Goal: Register for event/course

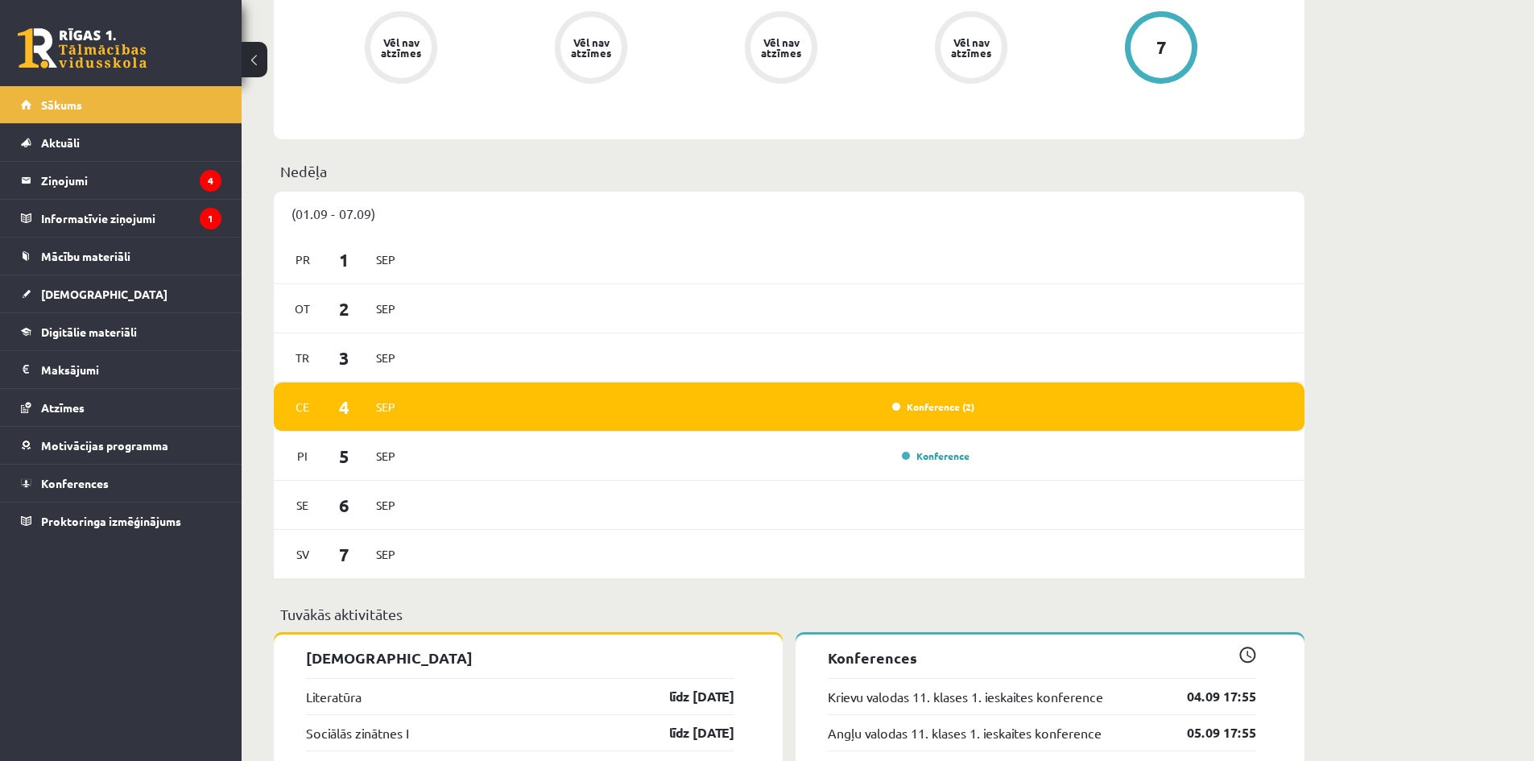
scroll to position [966, 0]
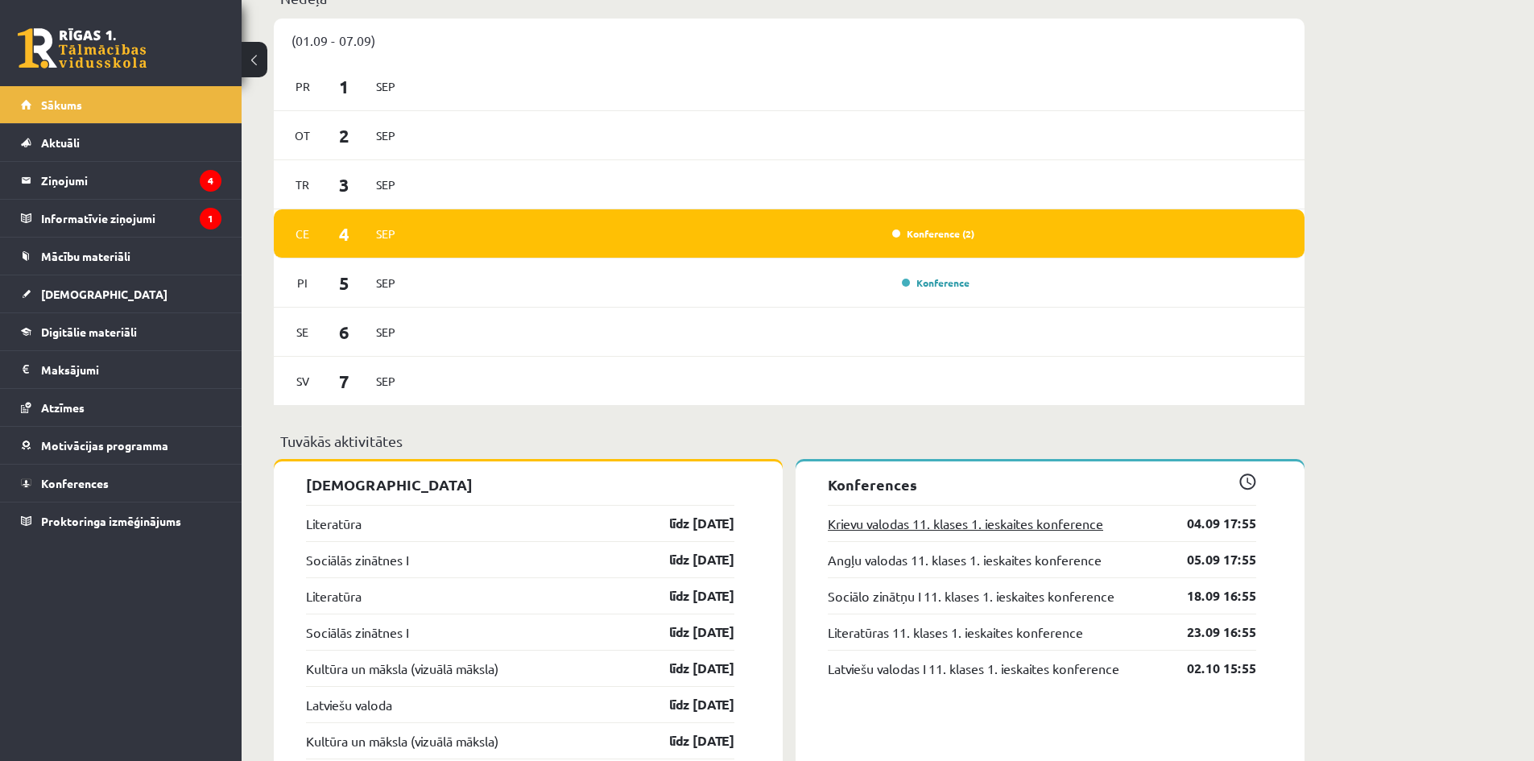
click at [1093, 532] on link "Krievu valodas 11. klases 1. ieskaites konference" at bounding box center [965, 523] width 275 height 19
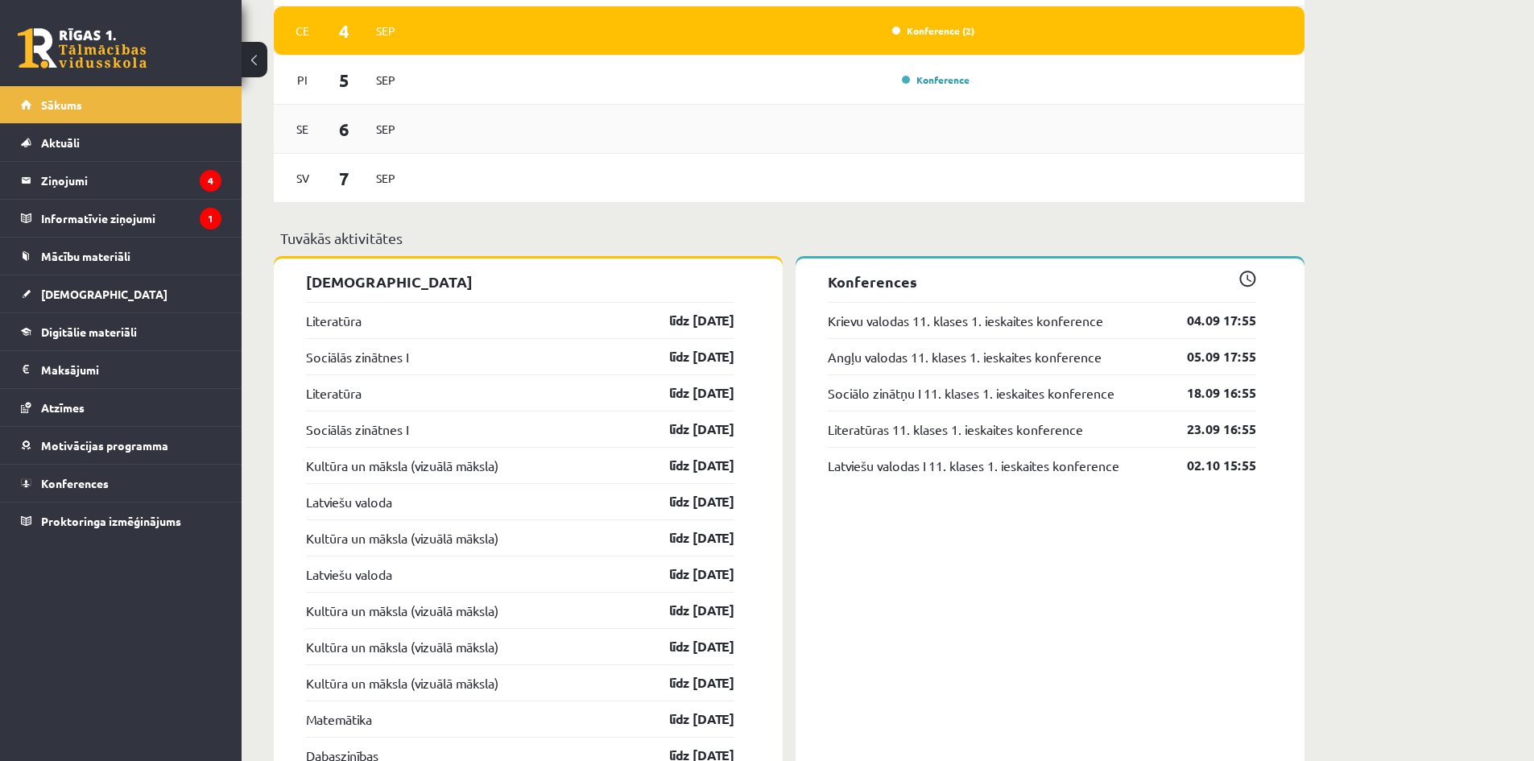
scroll to position [940, 0]
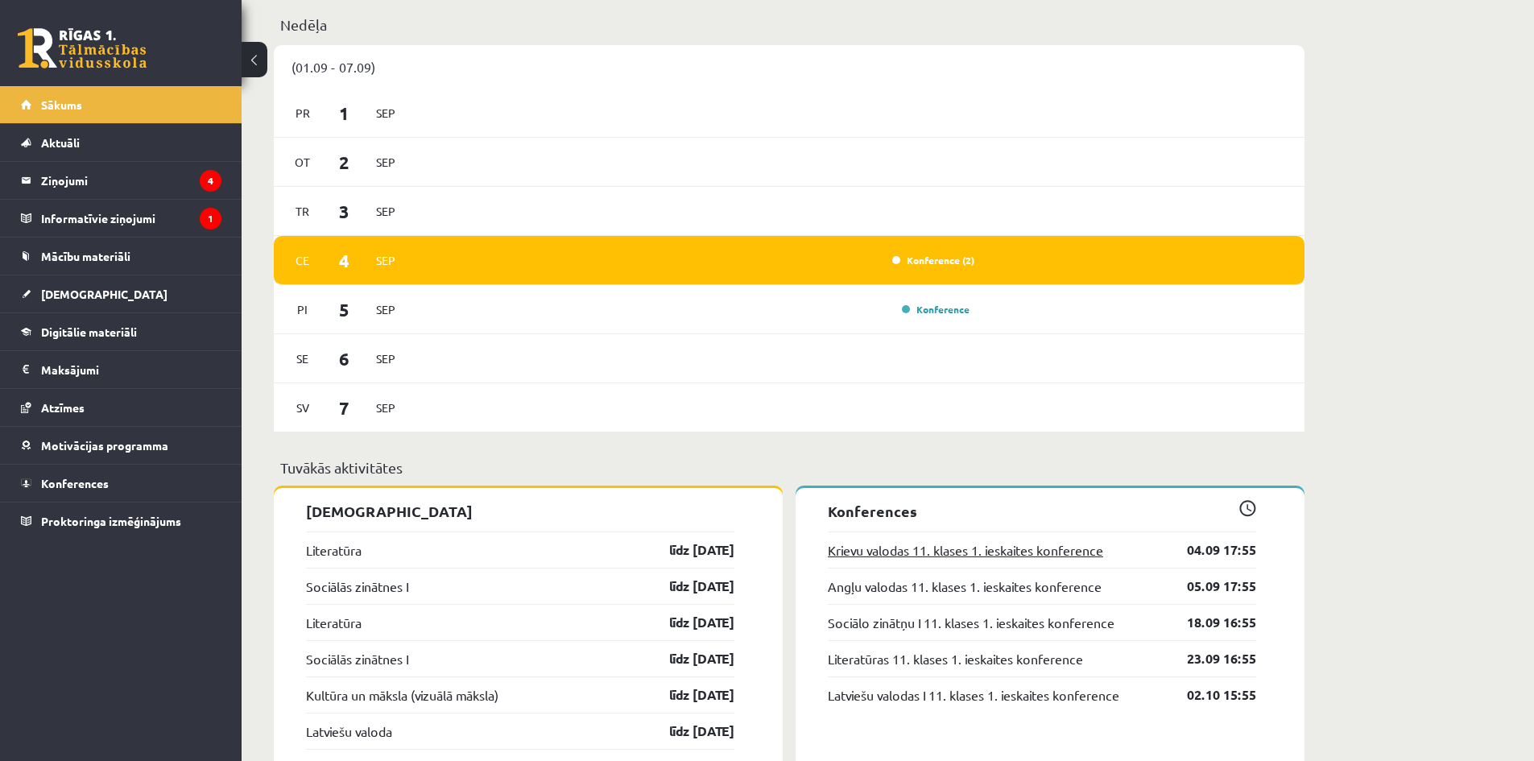
click at [1042, 550] on link "Krievu valodas 11. klases 1. ieskaites konference" at bounding box center [965, 549] width 275 height 19
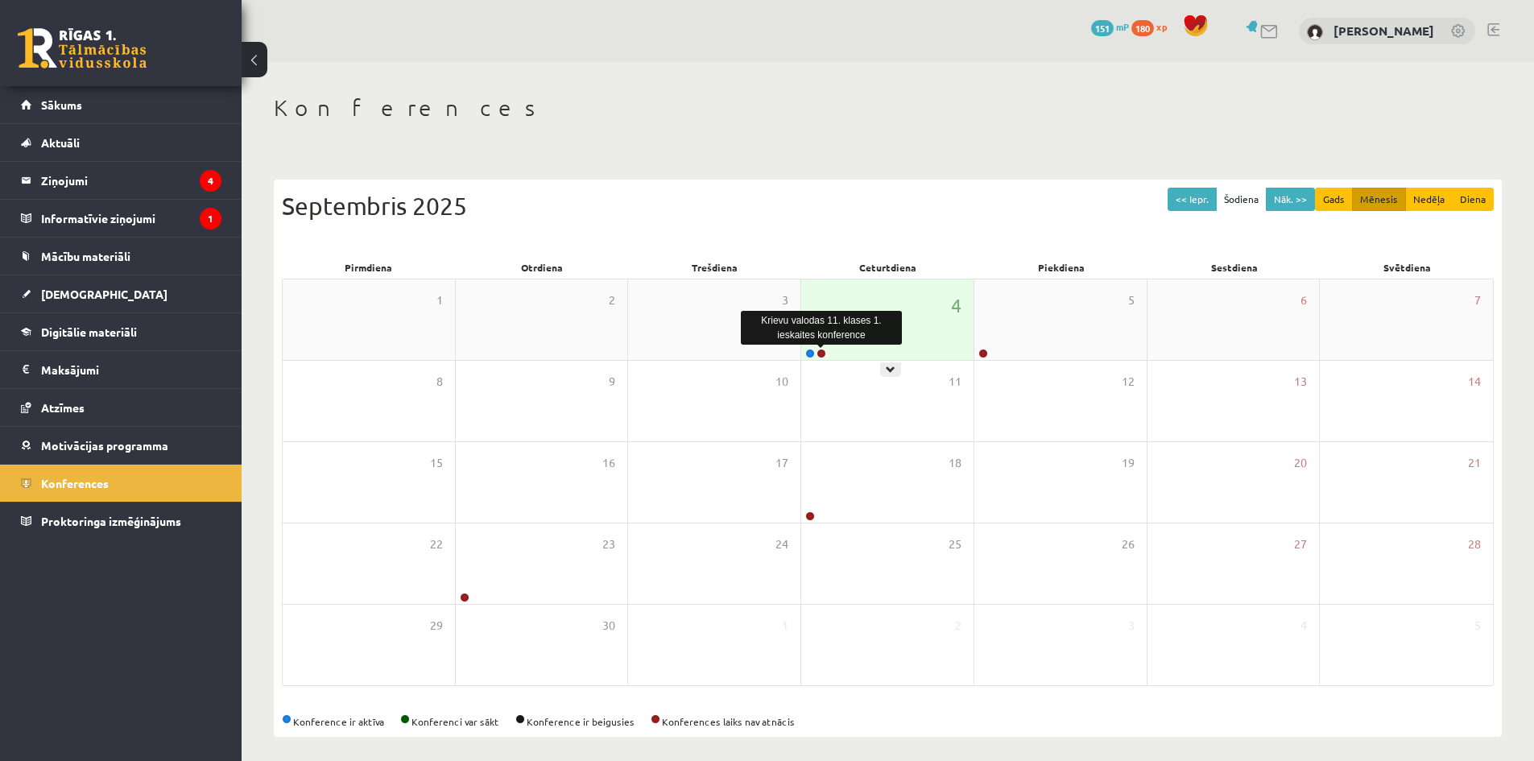
click at [818, 354] on link at bounding box center [822, 354] width 10 height 10
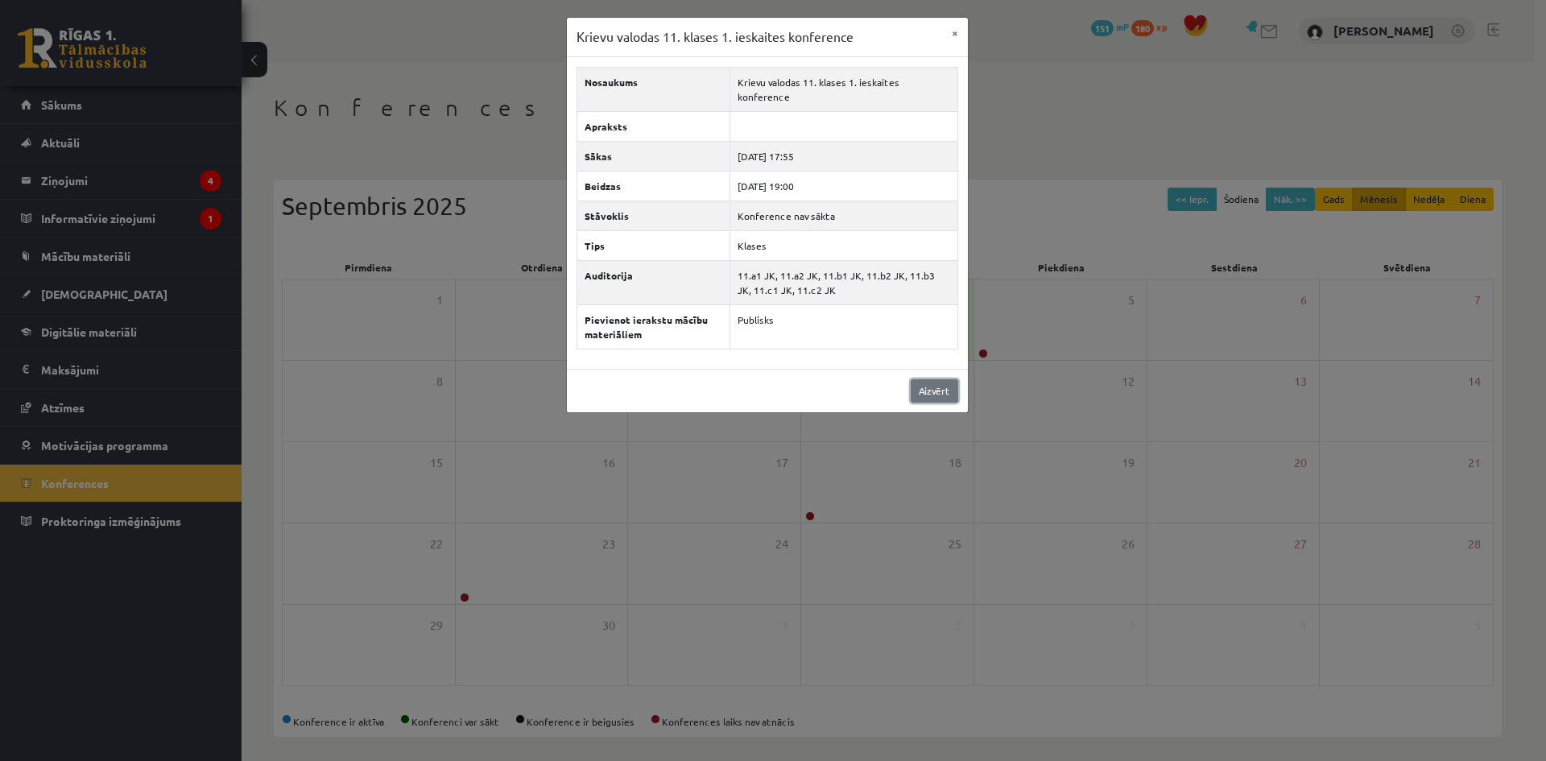
click at [926, 386] on link "Aizvērt" at bounding box center [935, 390] width 48 height 23
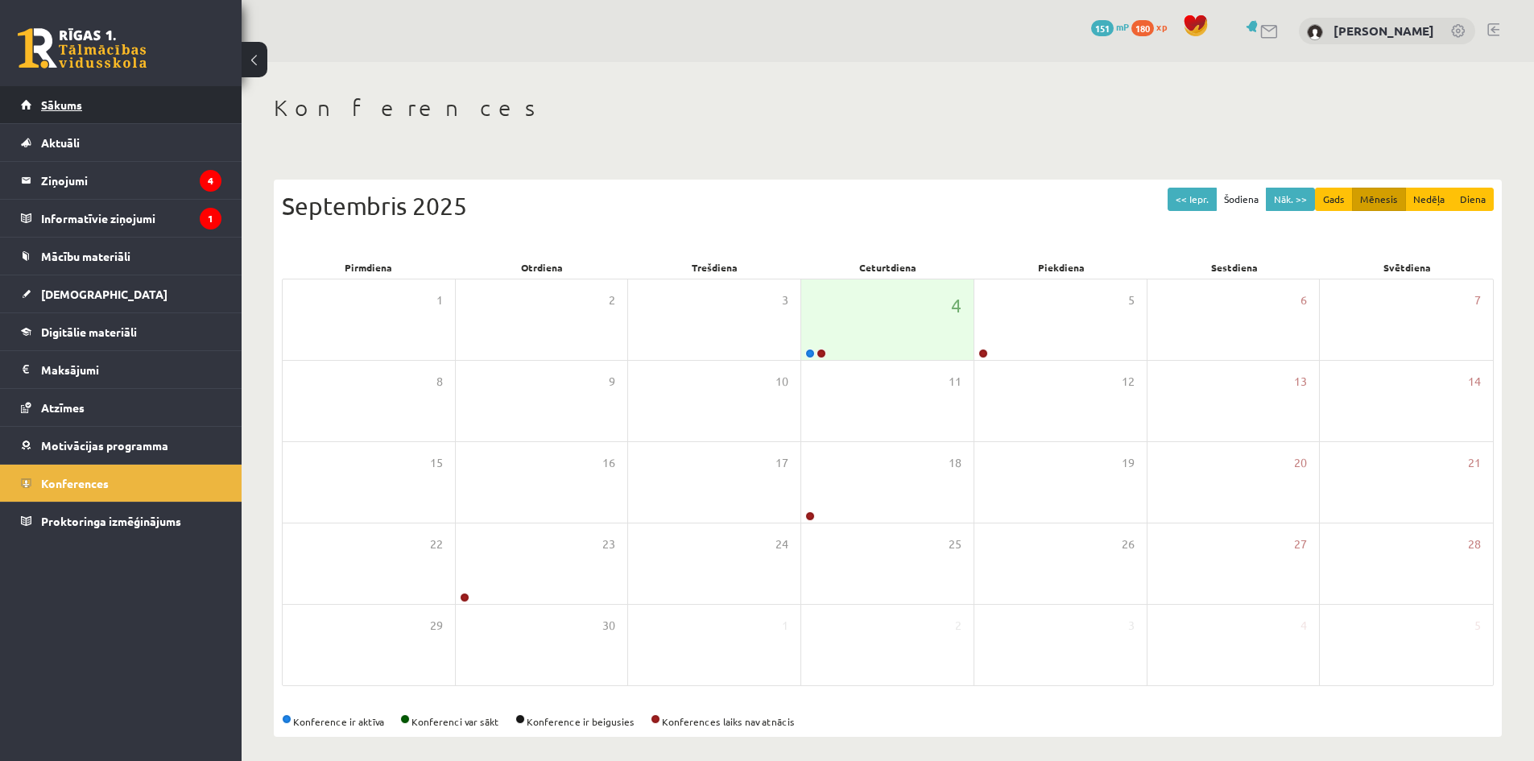
click at [92, 101] on link "Sākums" at bounding box center [121, 104] width 201 height 37
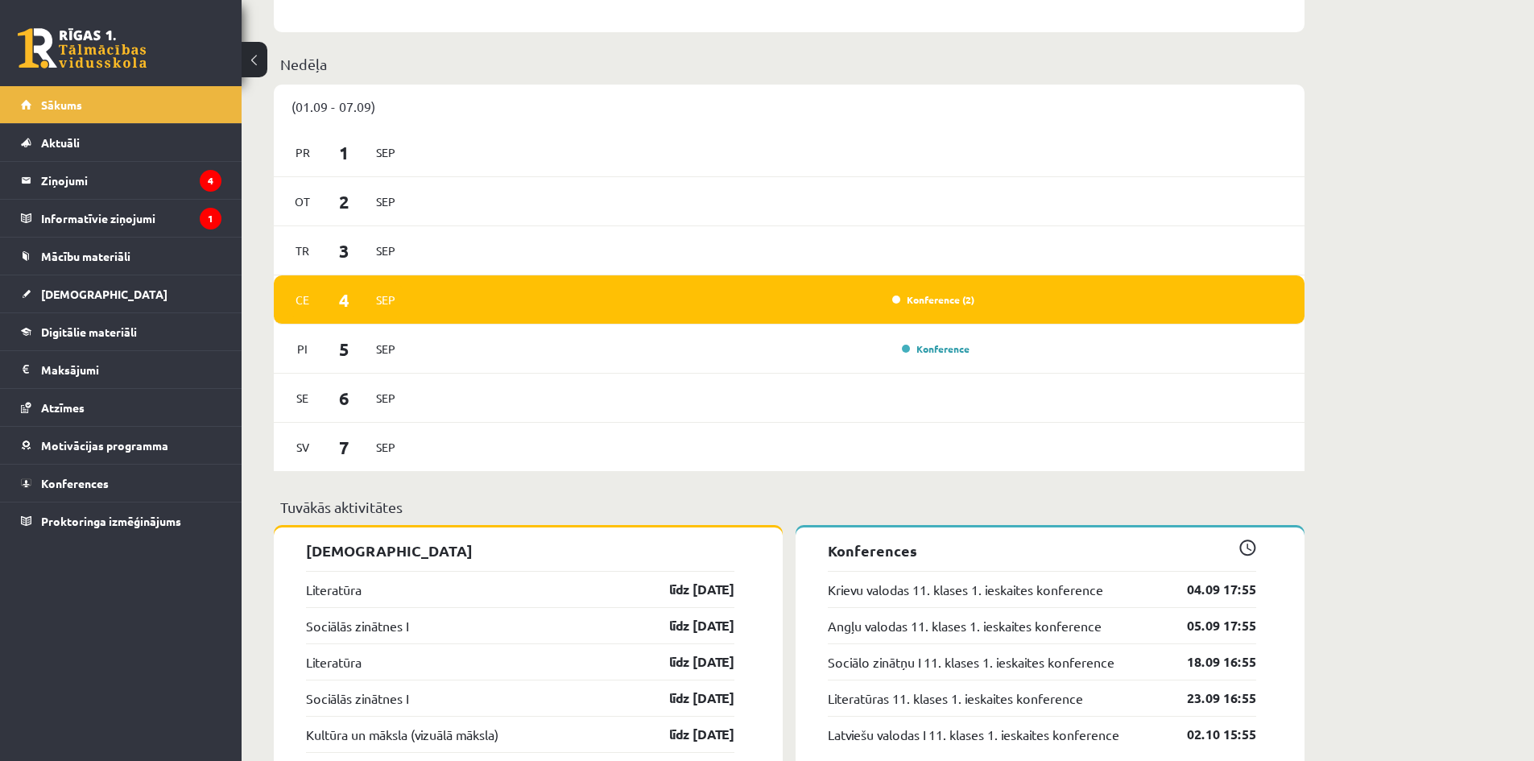
scroll to position [966, 0]
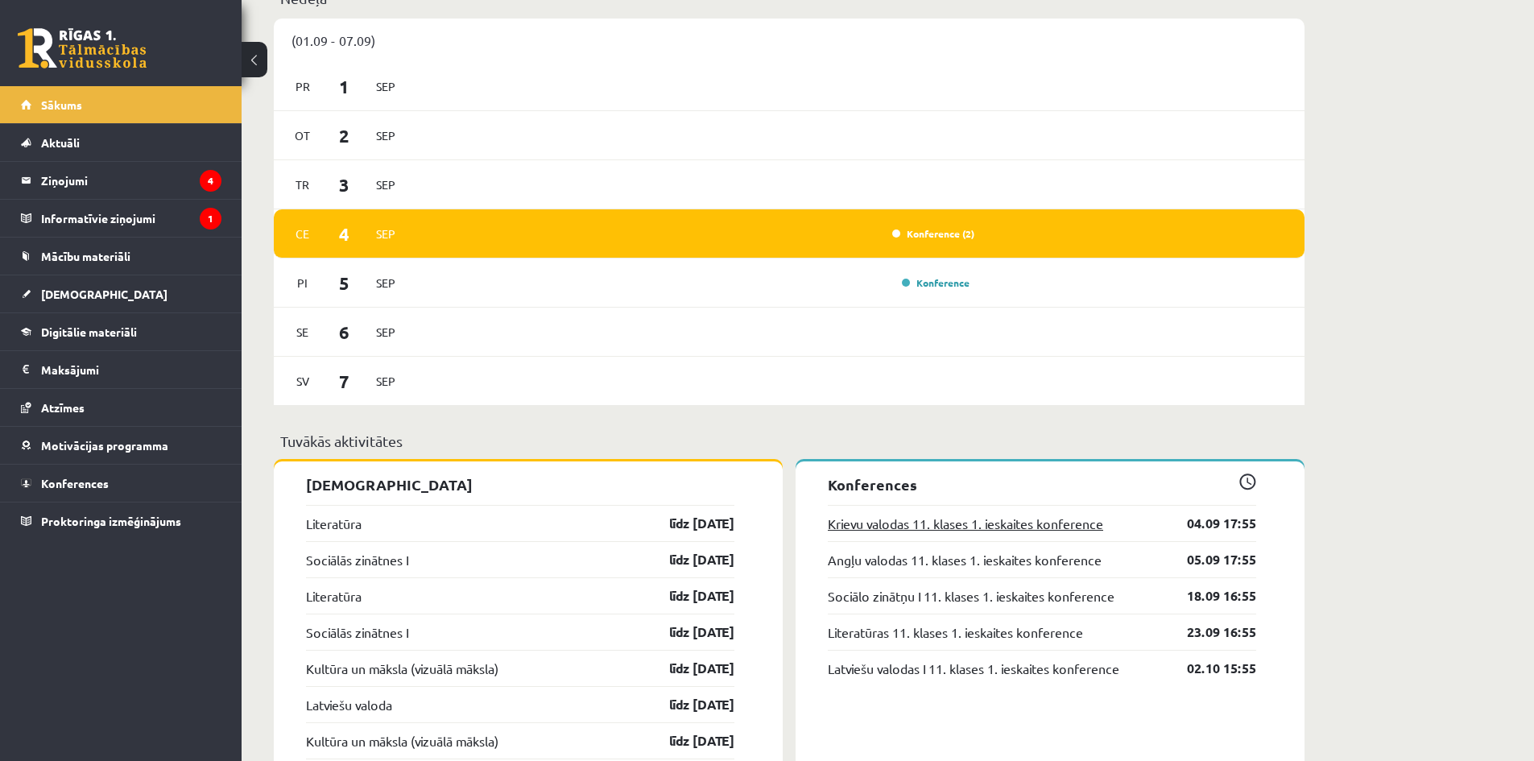
click at [970, 525] on link "Krievu valodas 11. klases 1. ieskaites konference" at bounding box center [965, 523] width 275 height 19
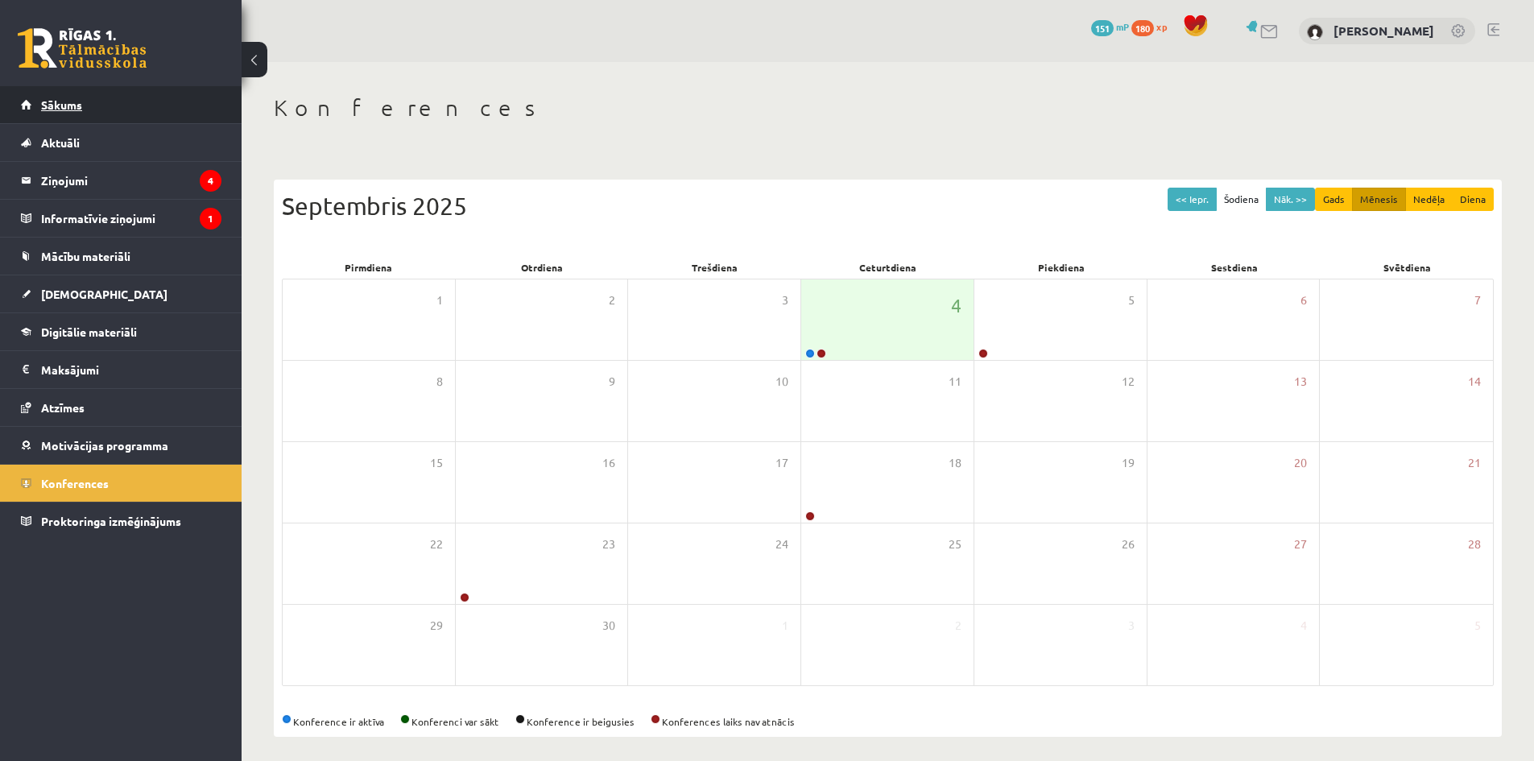
click at [52, 110] on span "Sākums" at bounding box center [61, 104] width 41 height 14
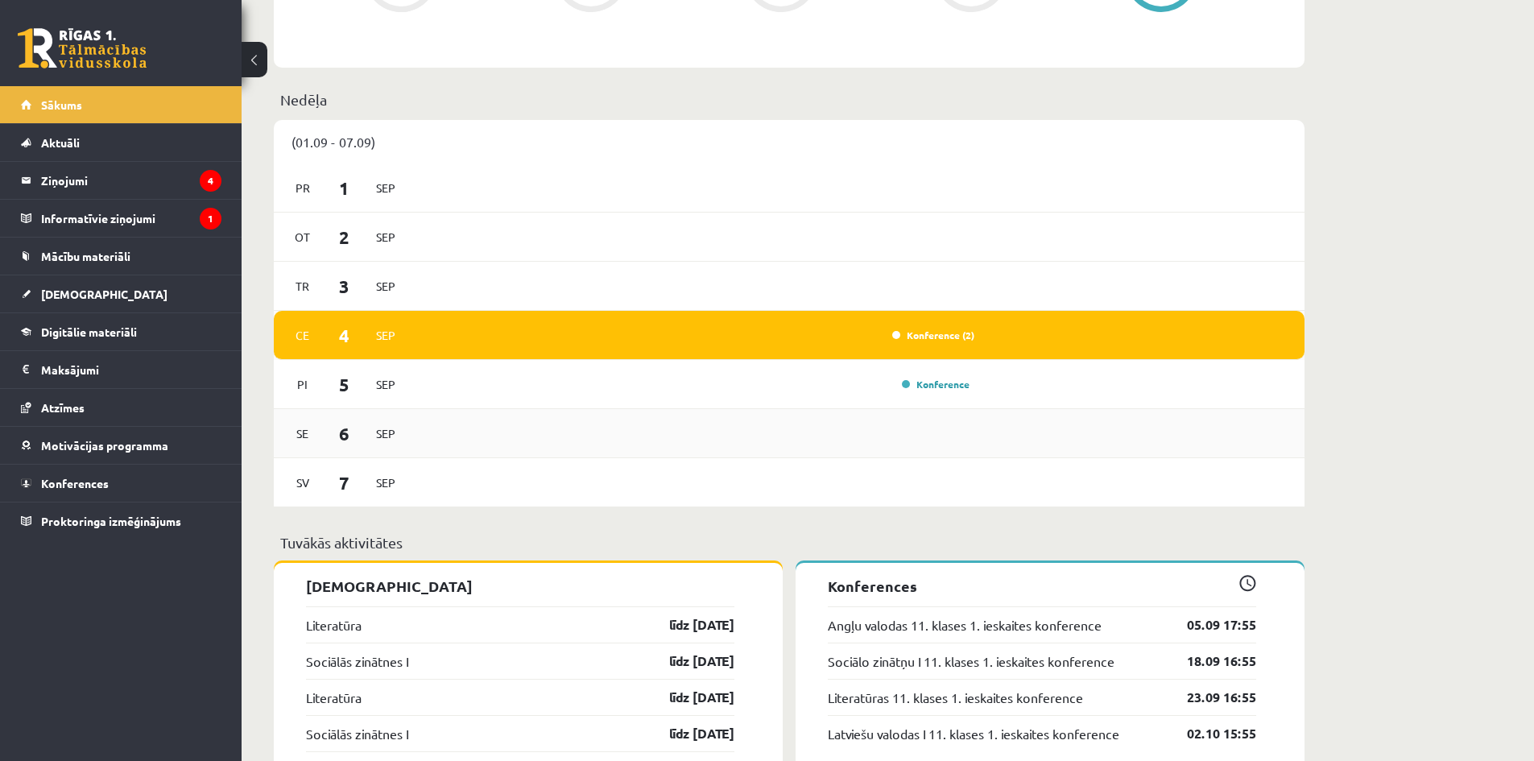
scroll to position [859, 0]
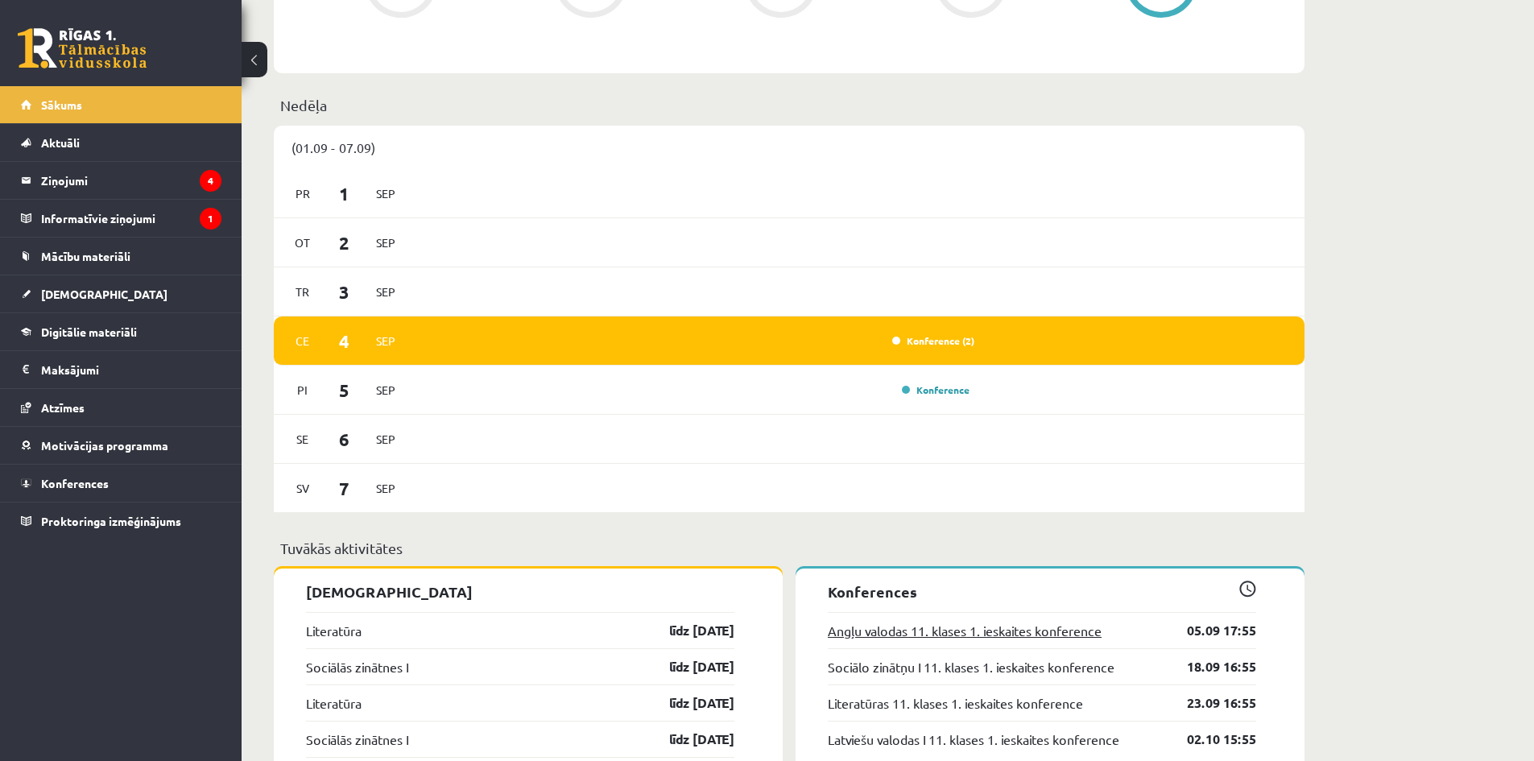
click at [900, 632] on link "Angļu valodas 11. klases 1. ieskaites konference" at bounding box center [965, 630] width 274 height 19
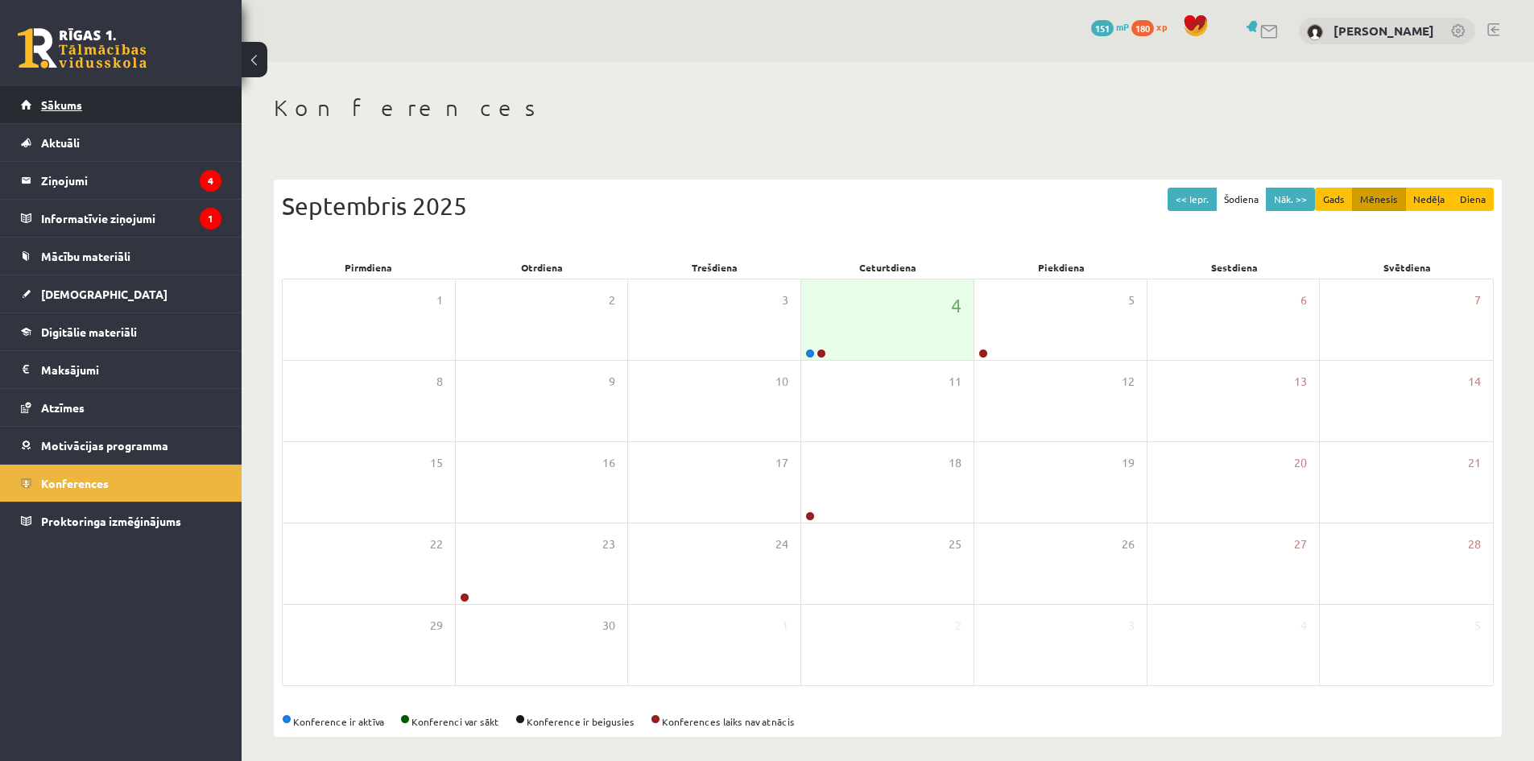
click at [118, 109] on link "Sākums" at bounding box center [121, 104] width 201 height 37
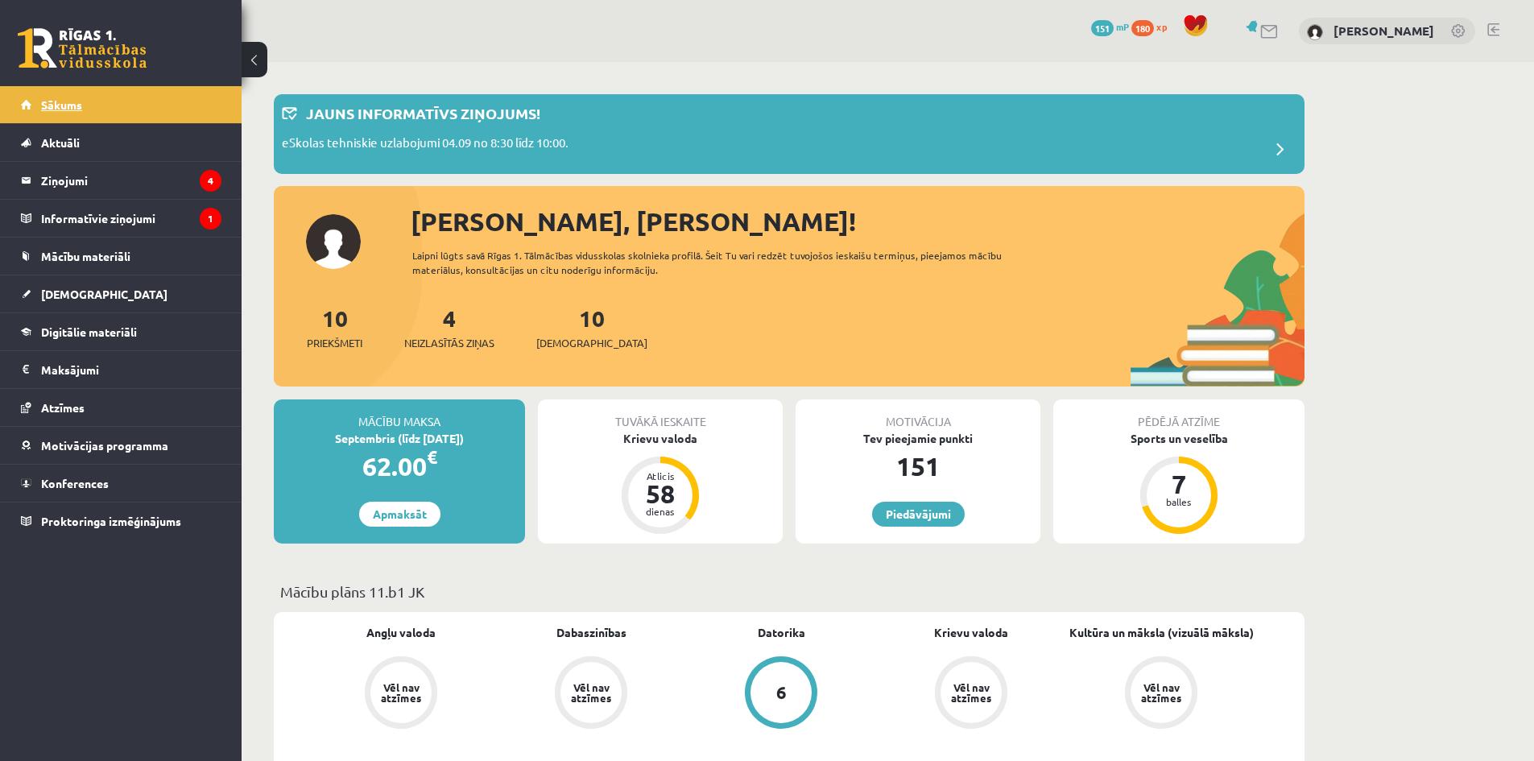
click at [67, 114] on link "Sākums" at bounding box center [121, 104] width 201 height 37
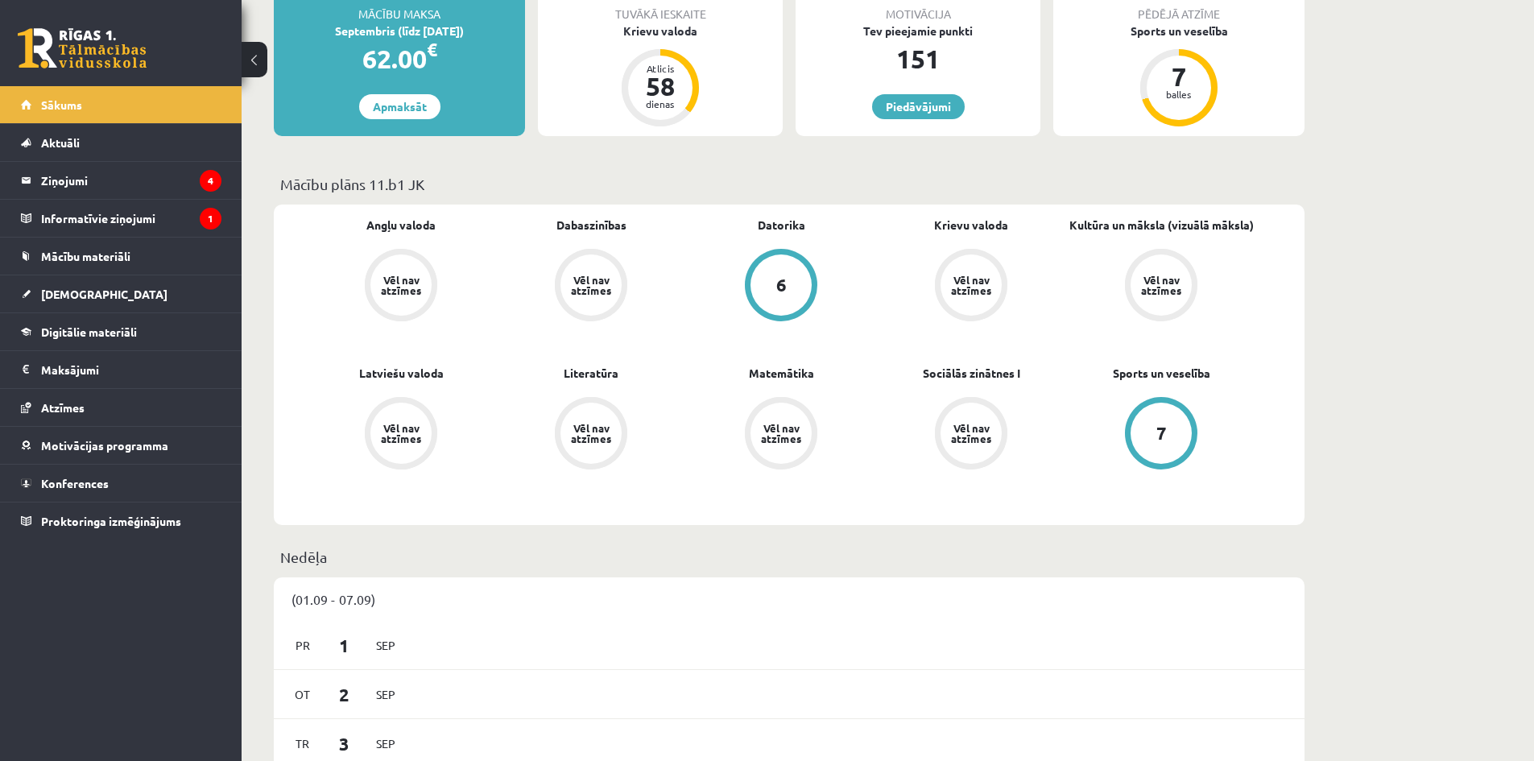
scroll to position [644, 0]
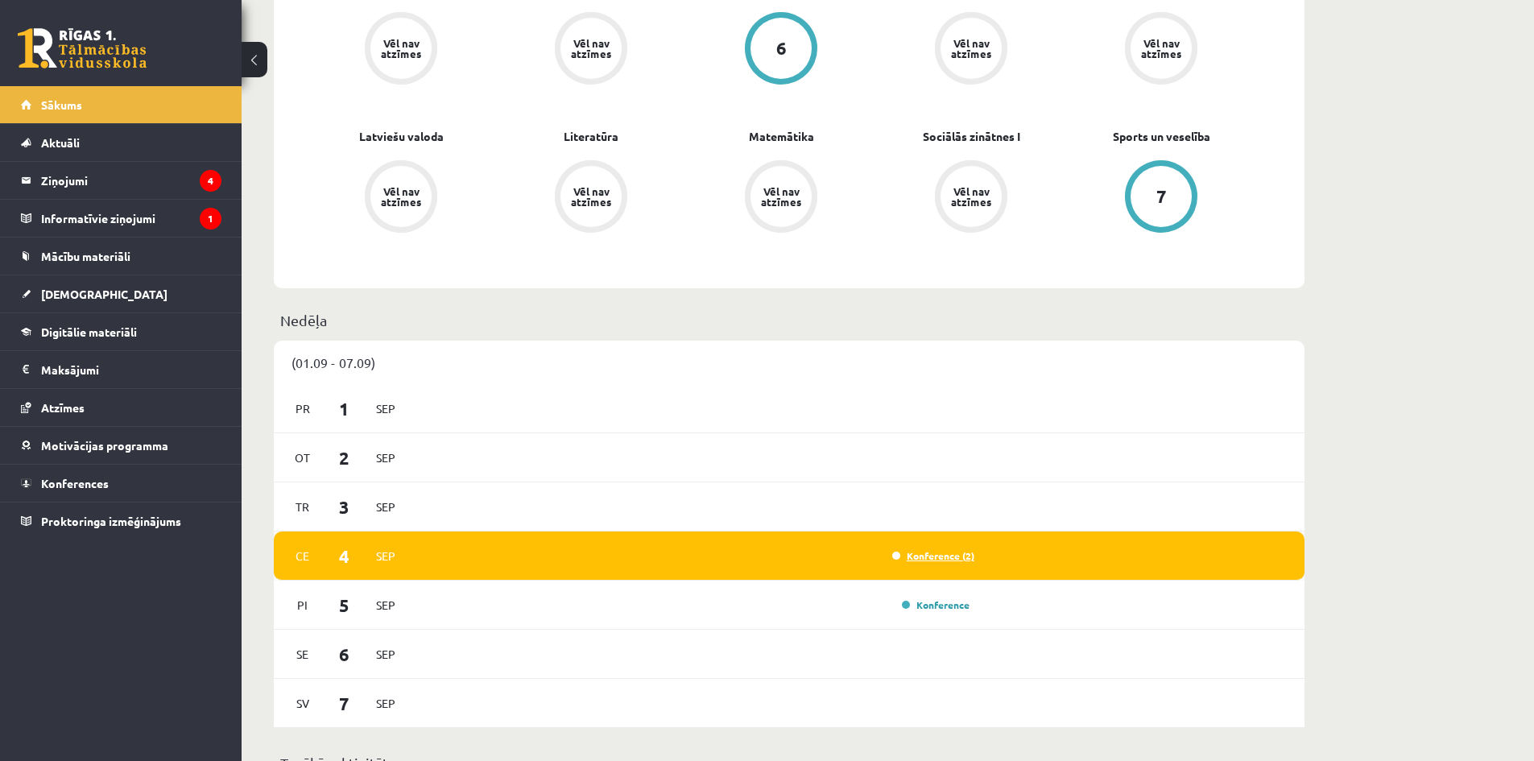
click at [934, 561] on link "Konference (2)" at bounding box center [933, 555] width 82 height 13
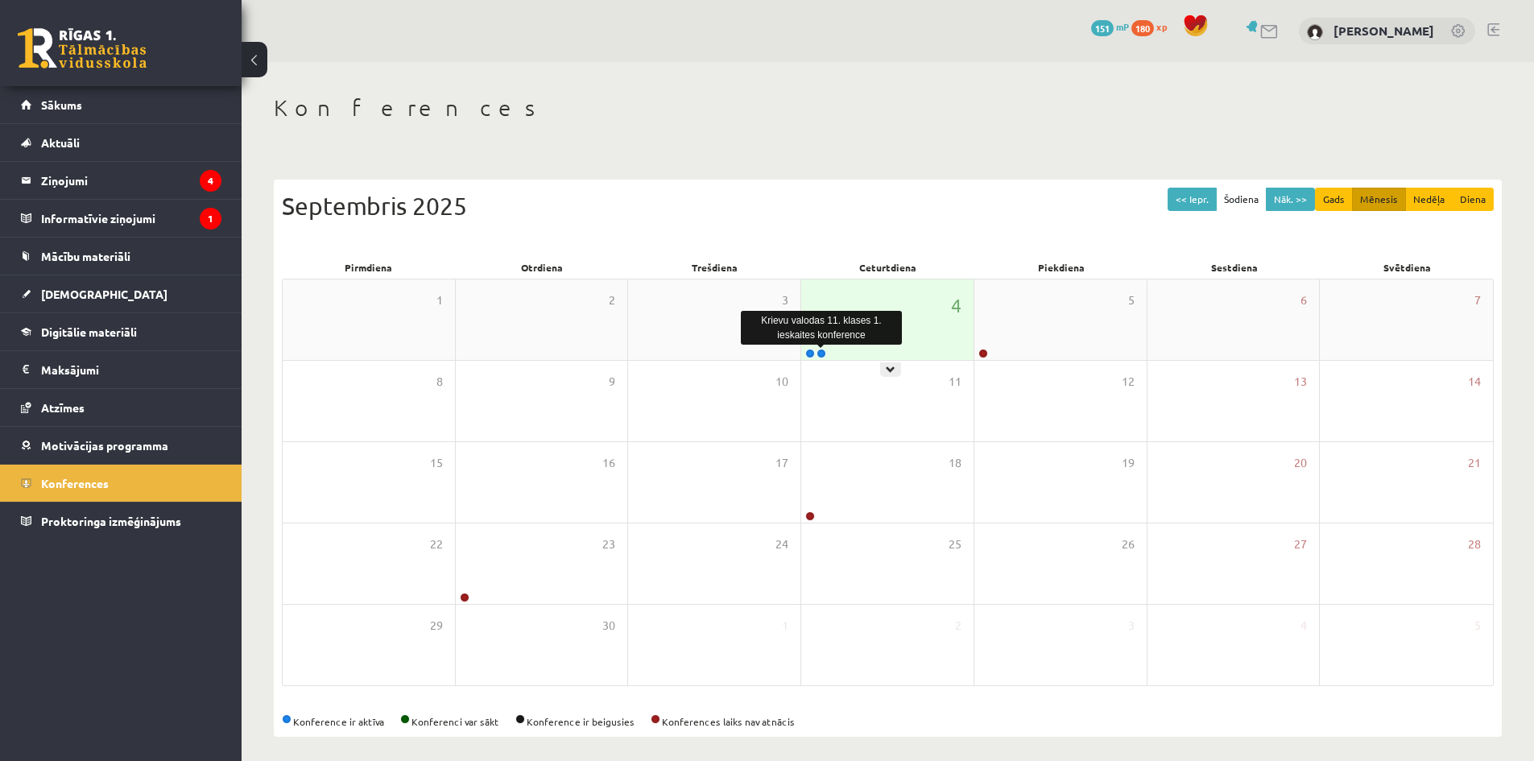
click at [824, 352] on link at bounding box center [822, 354] width 10 height 10
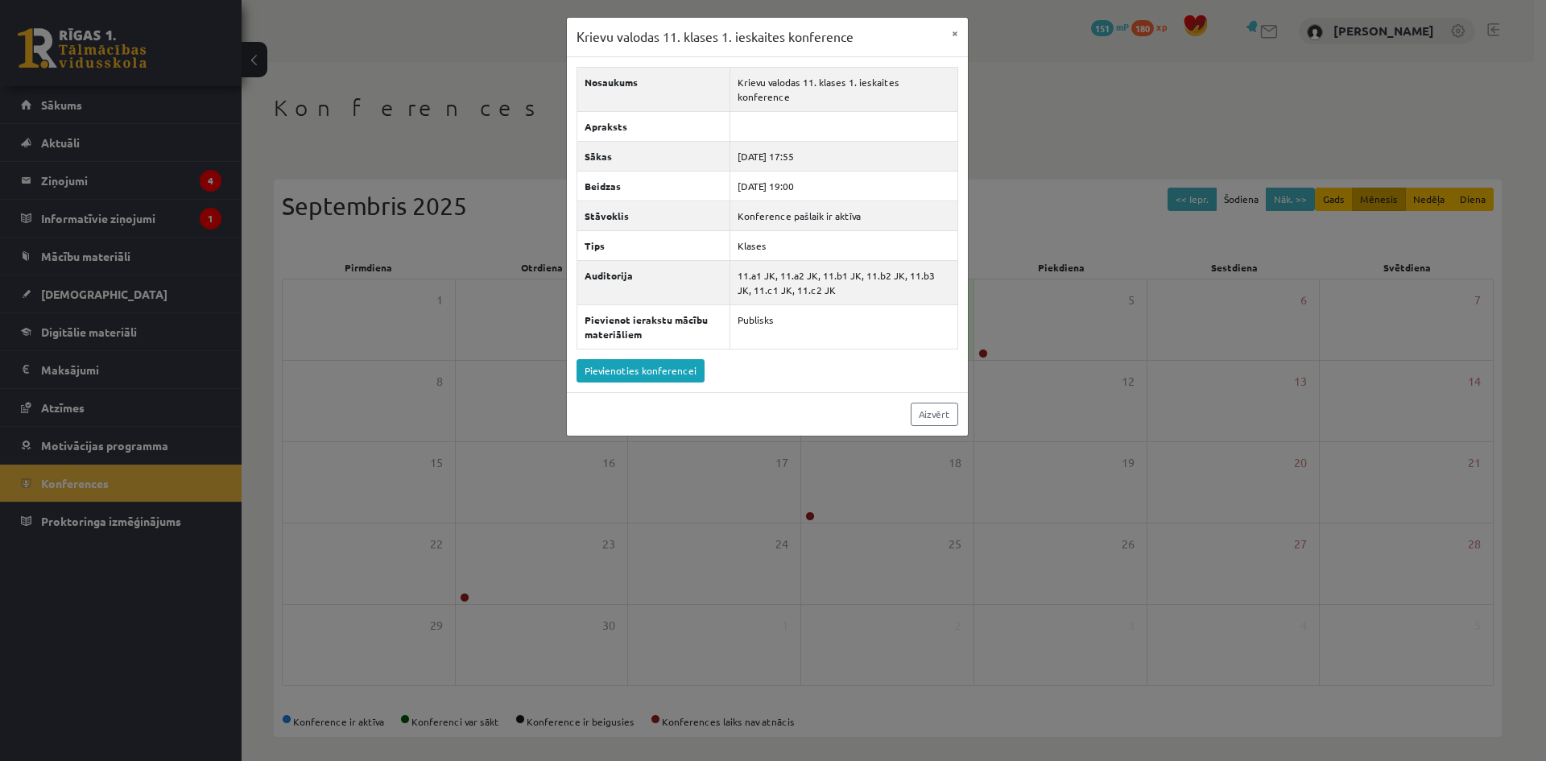
click at [805, 561] on div "Krievu valodas 11. klases 1. ieskaites konference × Nosaukums Krievu valodas 11…" at bounding box center [773, 380] width 1546 height 761
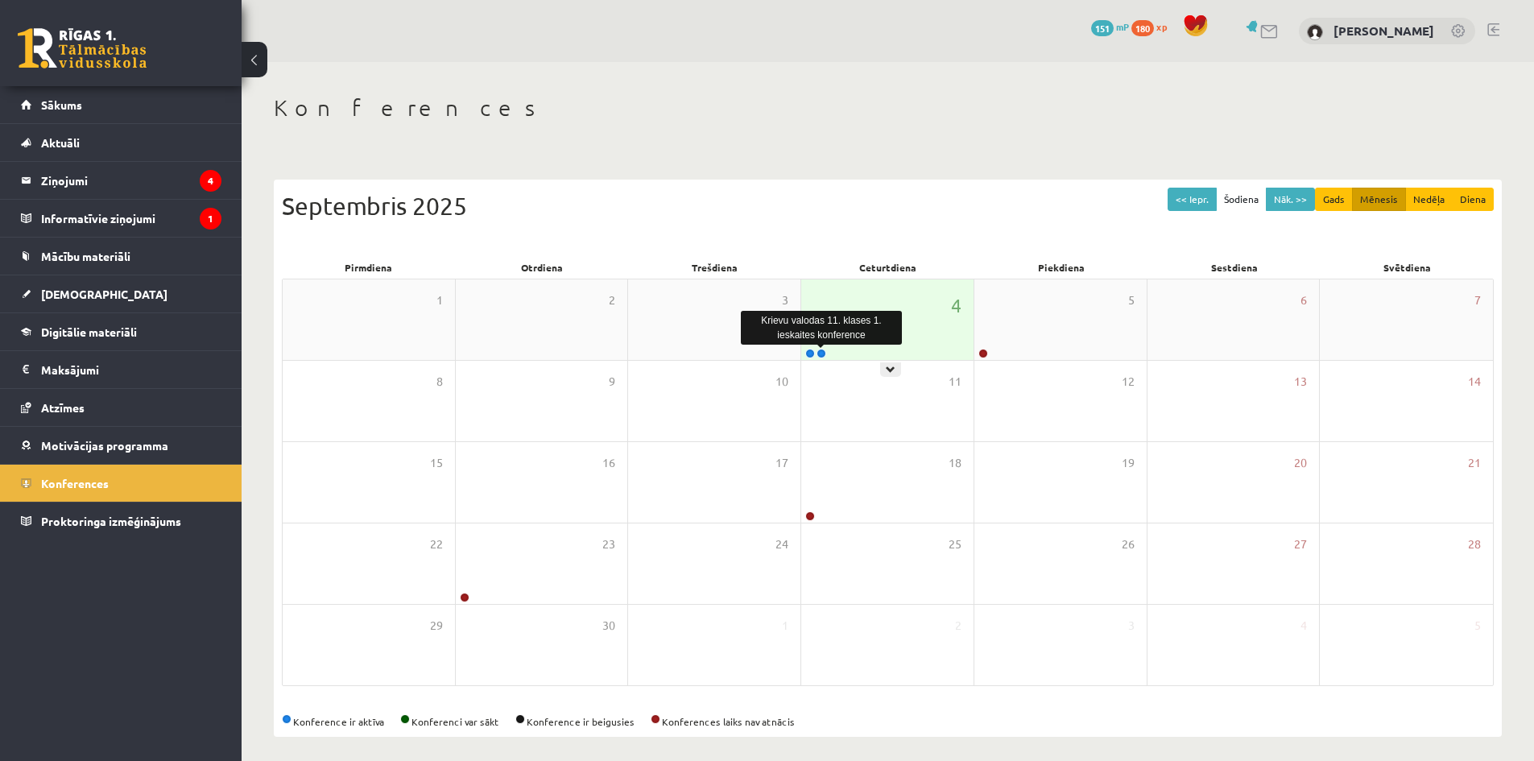
click at [824, 356] on link at bounding box center [822, 354] width 10 height 10
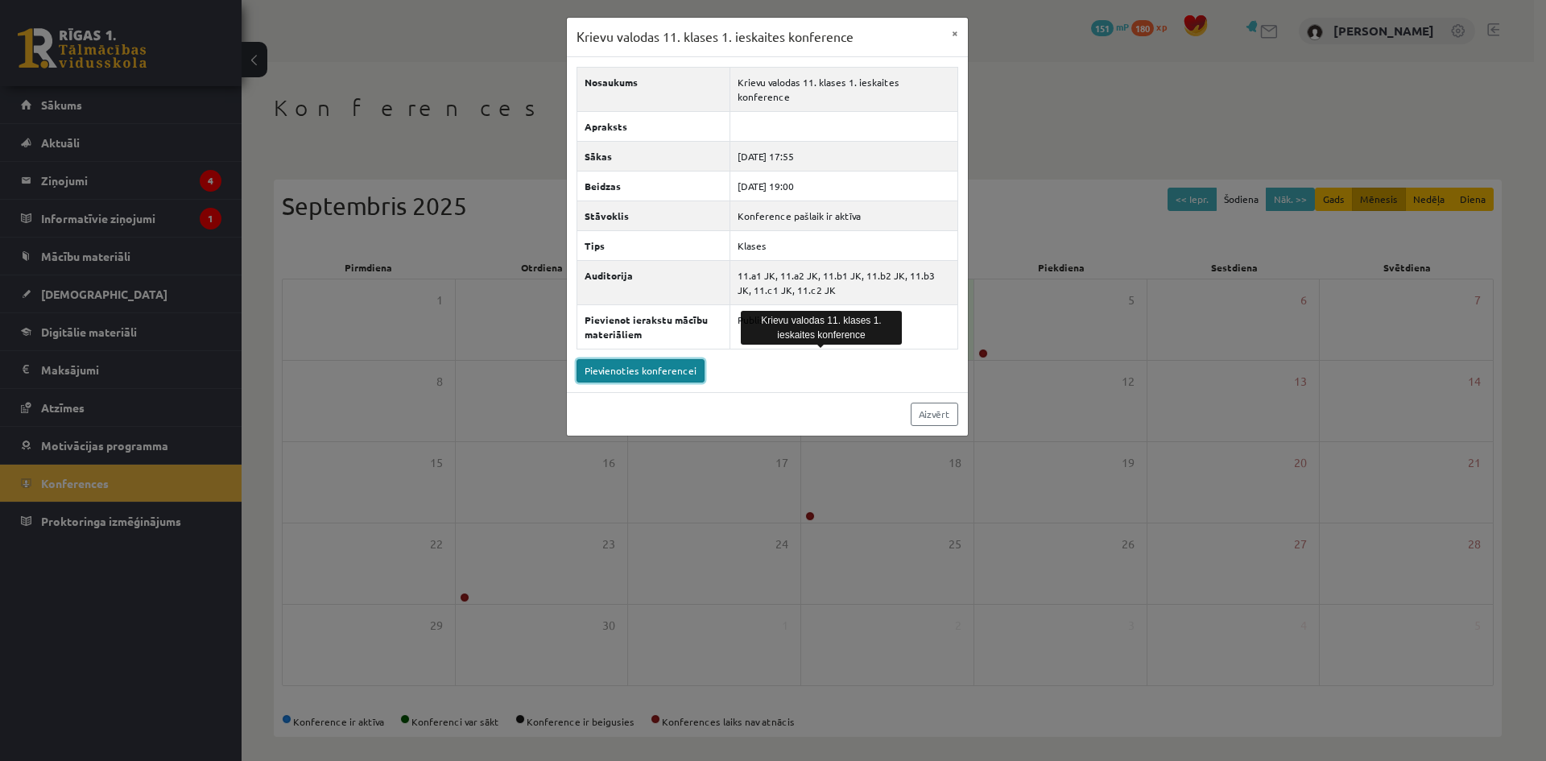
click at [645, 362] on link "Pievienoties konferencei" at bounding box center [641, 370] width 128 height 23
click at [681, 360] on link "Pievienoties konferencei" at bounding box center [641, 370] width 128 height 23
